Goal: Find contact information: Find contact information

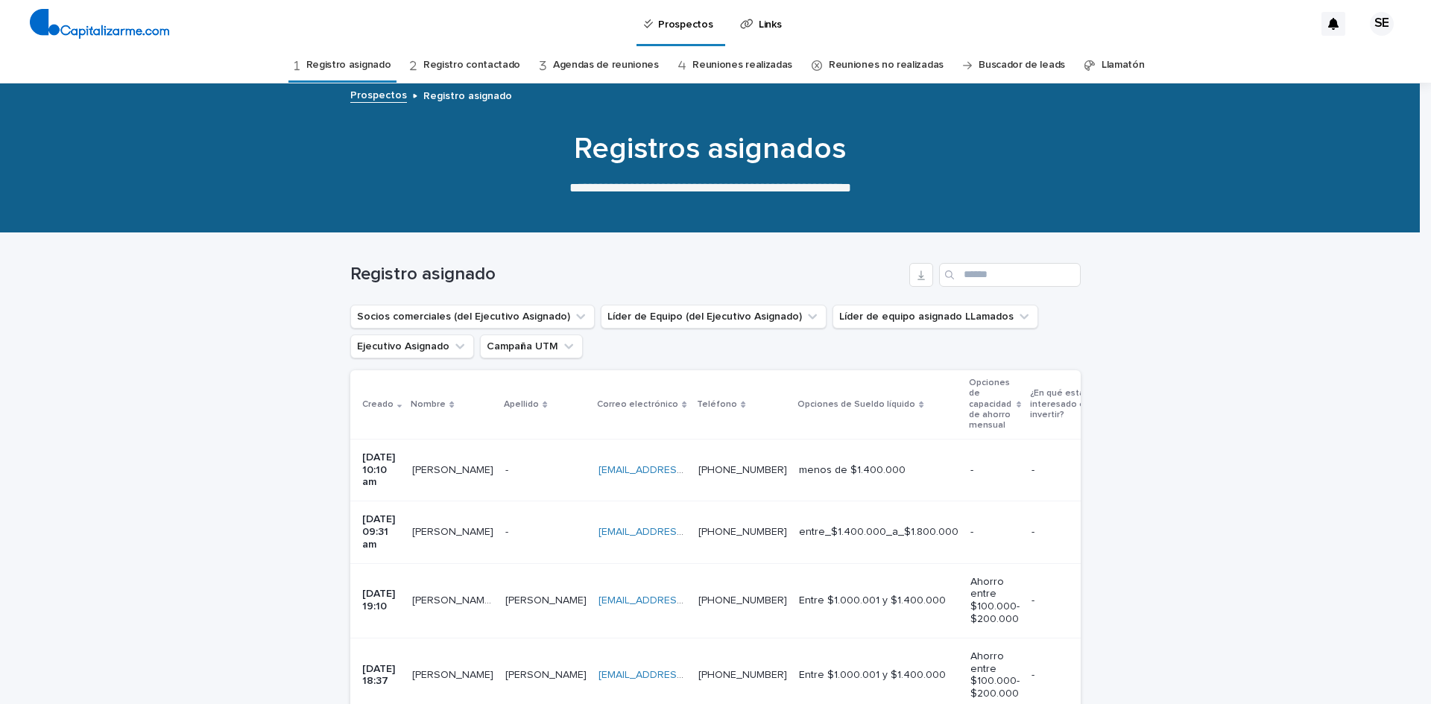
click at [686, 522] on div "[EMAIL_ADDRESS][DOMAIN_NAME] [EMAIL_ADDRESS][DOMAIN_NAME]" at bounding box center [642, 532] width 88 height 25
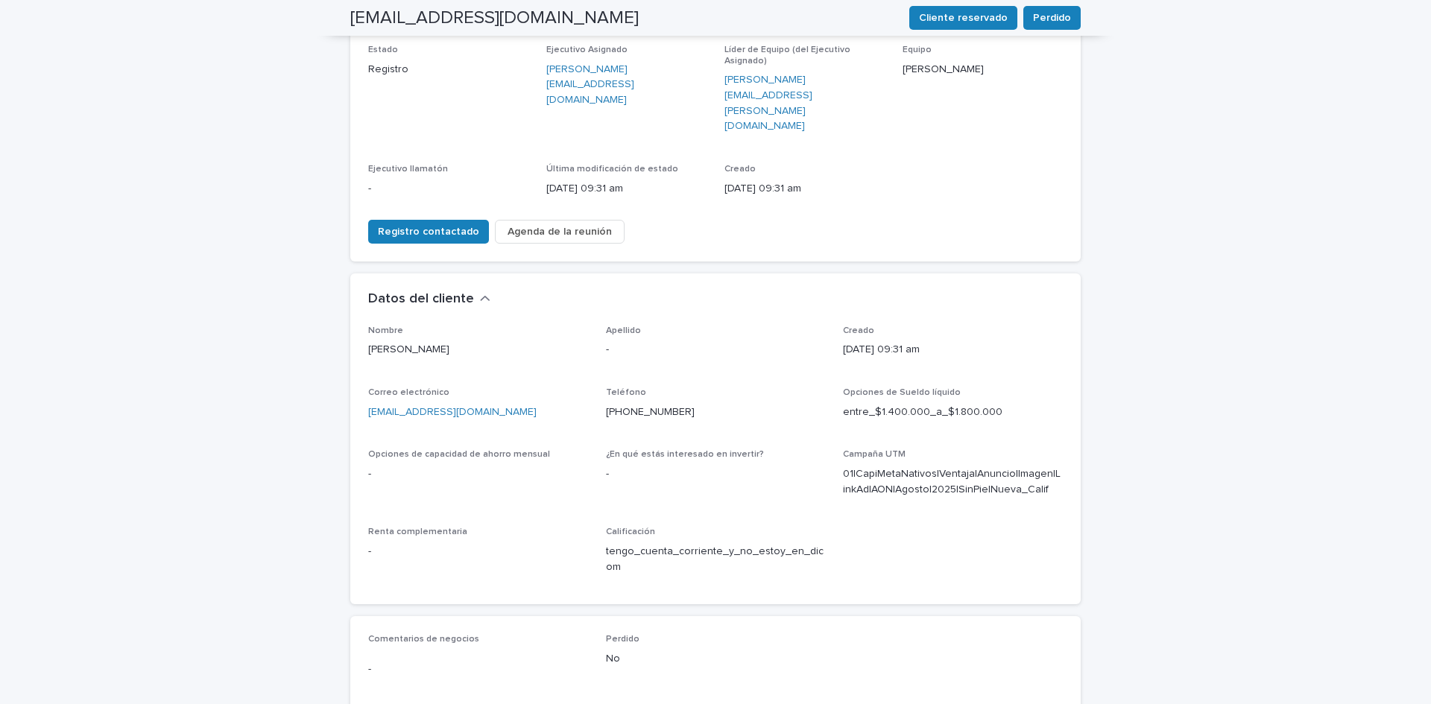
scroll to position [170, 0]
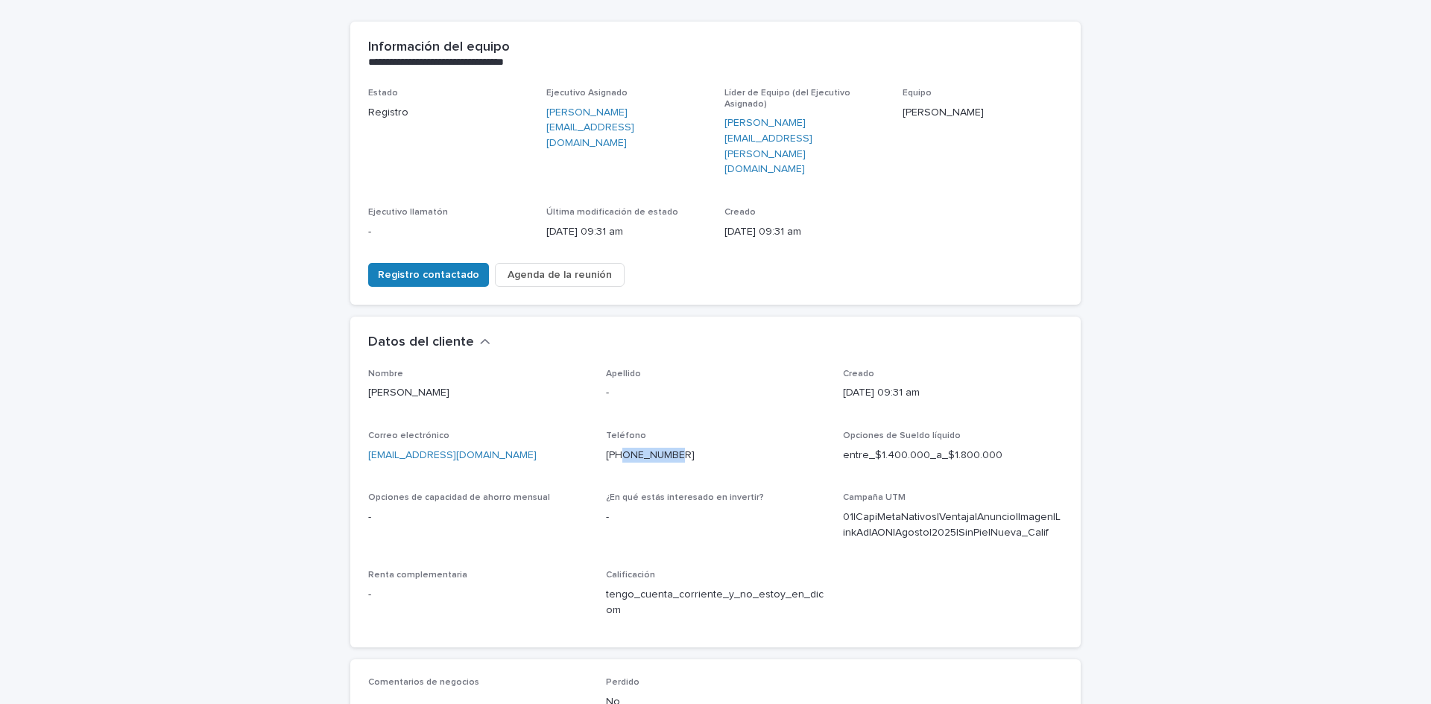
drag, startPoint x: 680, startPoint y: 410, endPoint x: 616, endPoint y: 417, distance: 64.4
click at [616, 431] on div "Teléfono [PHONE_NUMBER]" at bounding box center [716, 453] width 220 height 44
copy font "933408100"
click at [193, 399] on div "**********" at bounding box center [715, 460] width 1431 height 1093
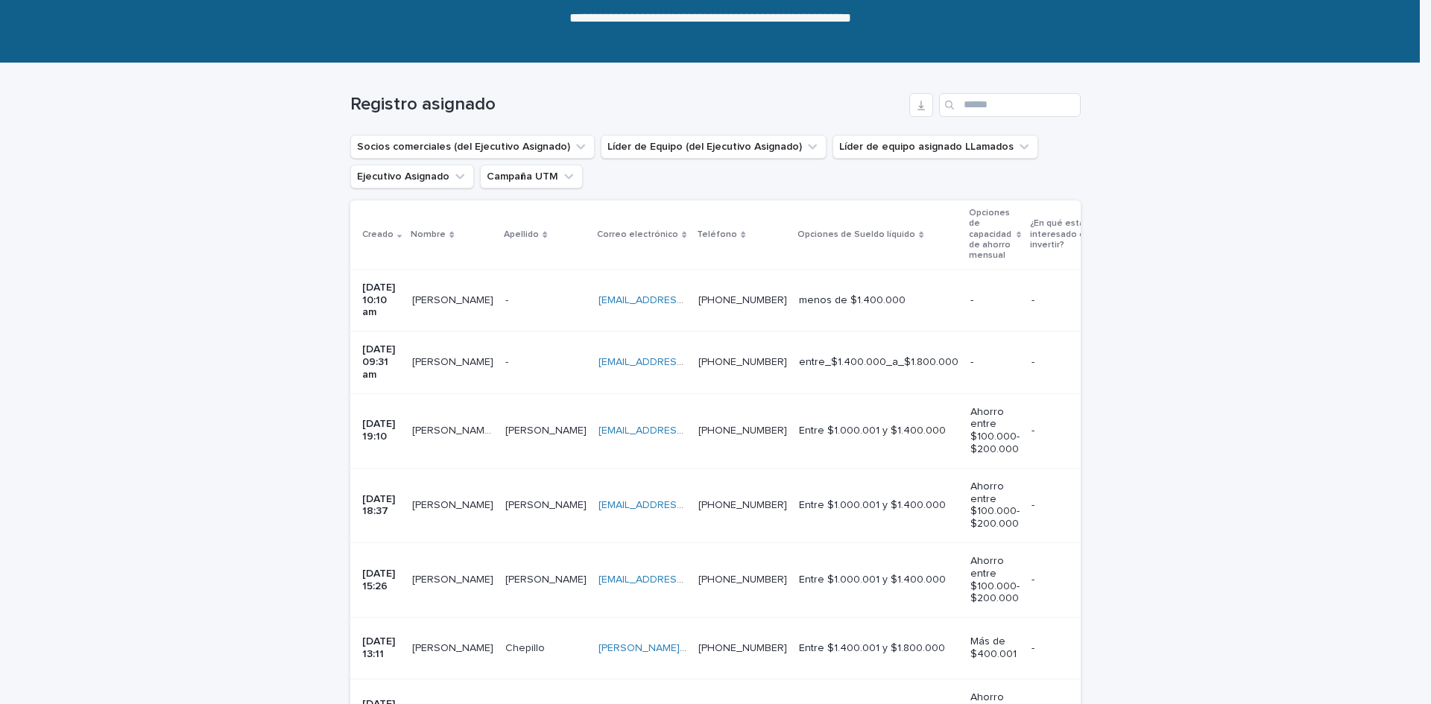
scroll to position [48, 0]
